Goal: Task Accomplishment & Management: Manage account settings

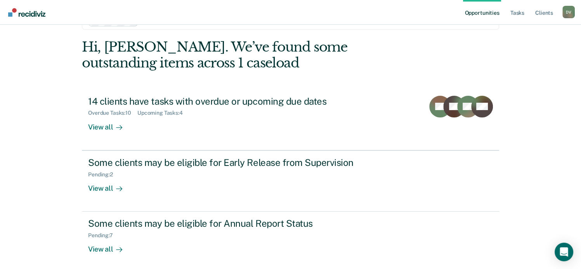
scroll to position [30, 0]
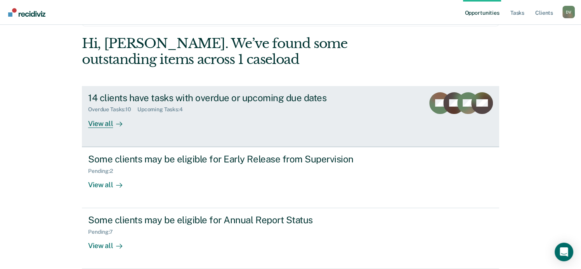
click at [104, 123] on div "View all" at bounding box center [109, 120] width 43 height 15
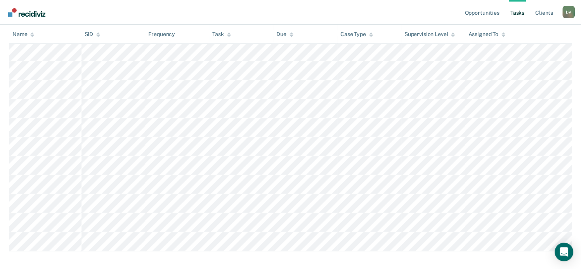
scroll to position [209, 0]
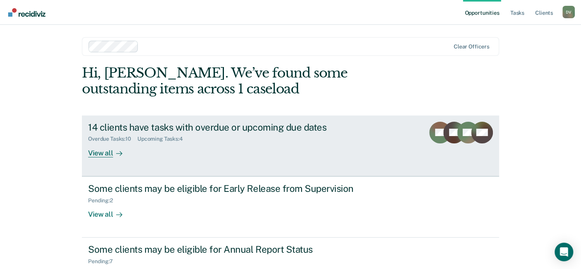
click at [150, 137] on div "Upcoming Tasks : 4" at bounding box center [163, 139] width 52 height 7
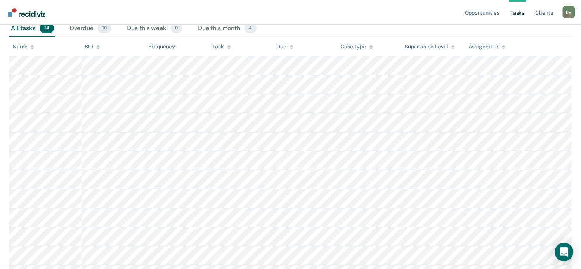
scroll to position [124, 0]
